Goal: Task Accomplishment & Management: Use online tool/utility

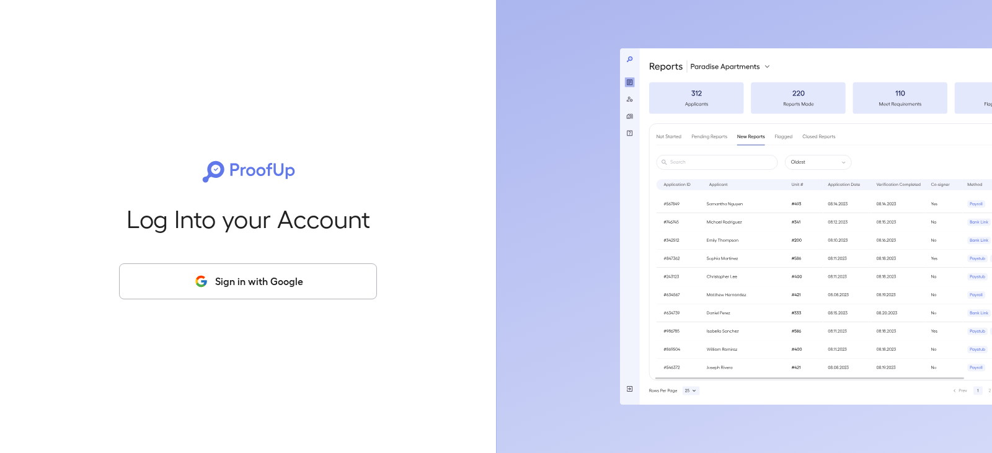
click at [233, 291] on button "Sign in with Google" at bounding box center [248, 282] width 258 height 36
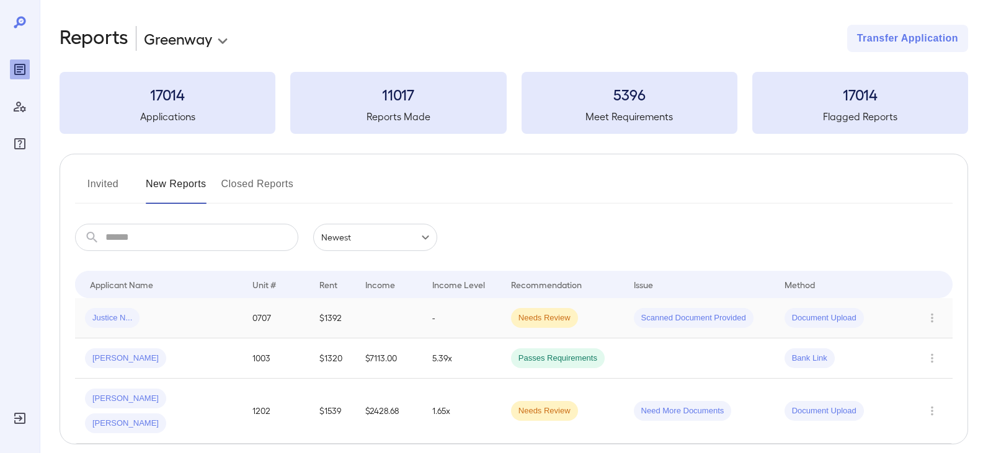
click at [162, 324] on div "Justice N..." at bounding box center [159, 318] width 148 height 20
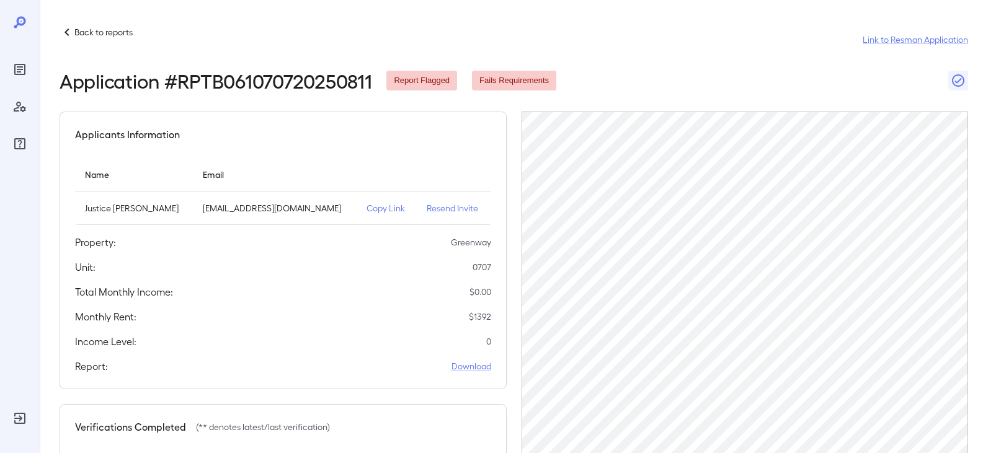
click at [366, 210] on p "Copy Link" at bounding box center [386, 208] width 40 height 12
